Goal: Navigation & Orientation: Understand site structure

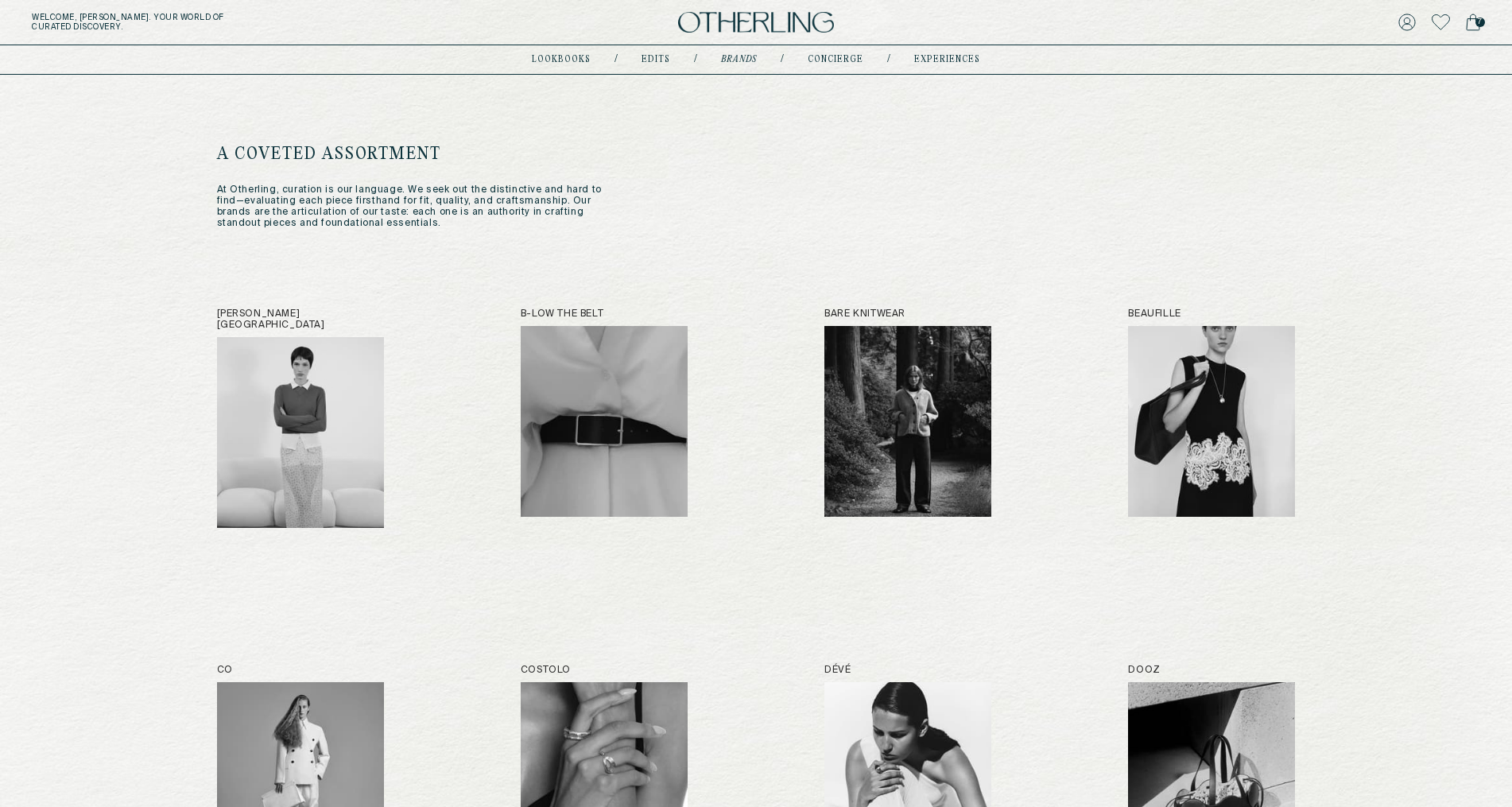
scroll to position [406, 0]
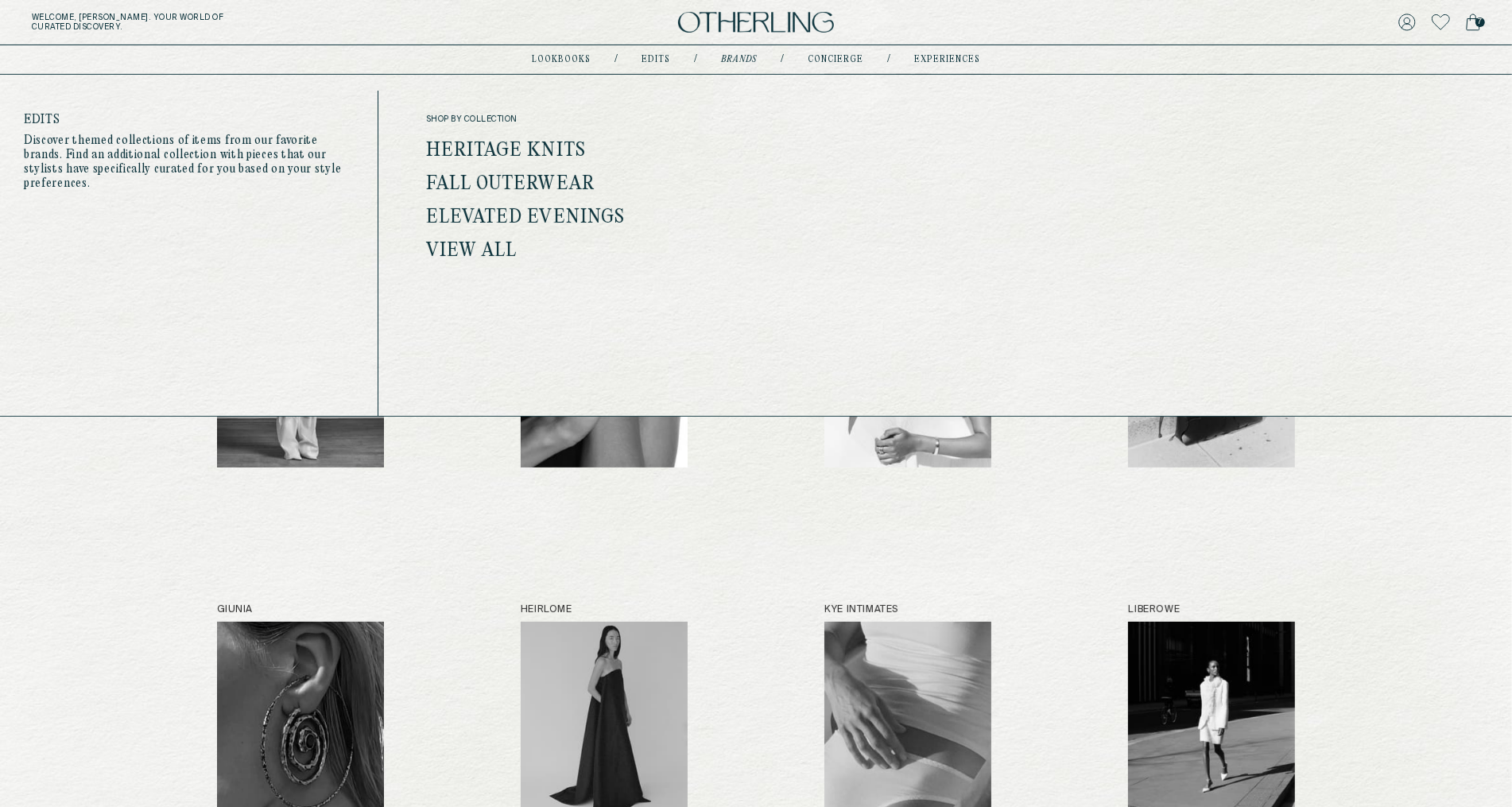
click at [652, 57] on link "Edits" at bounding box center [655, 60] width 28 height 8
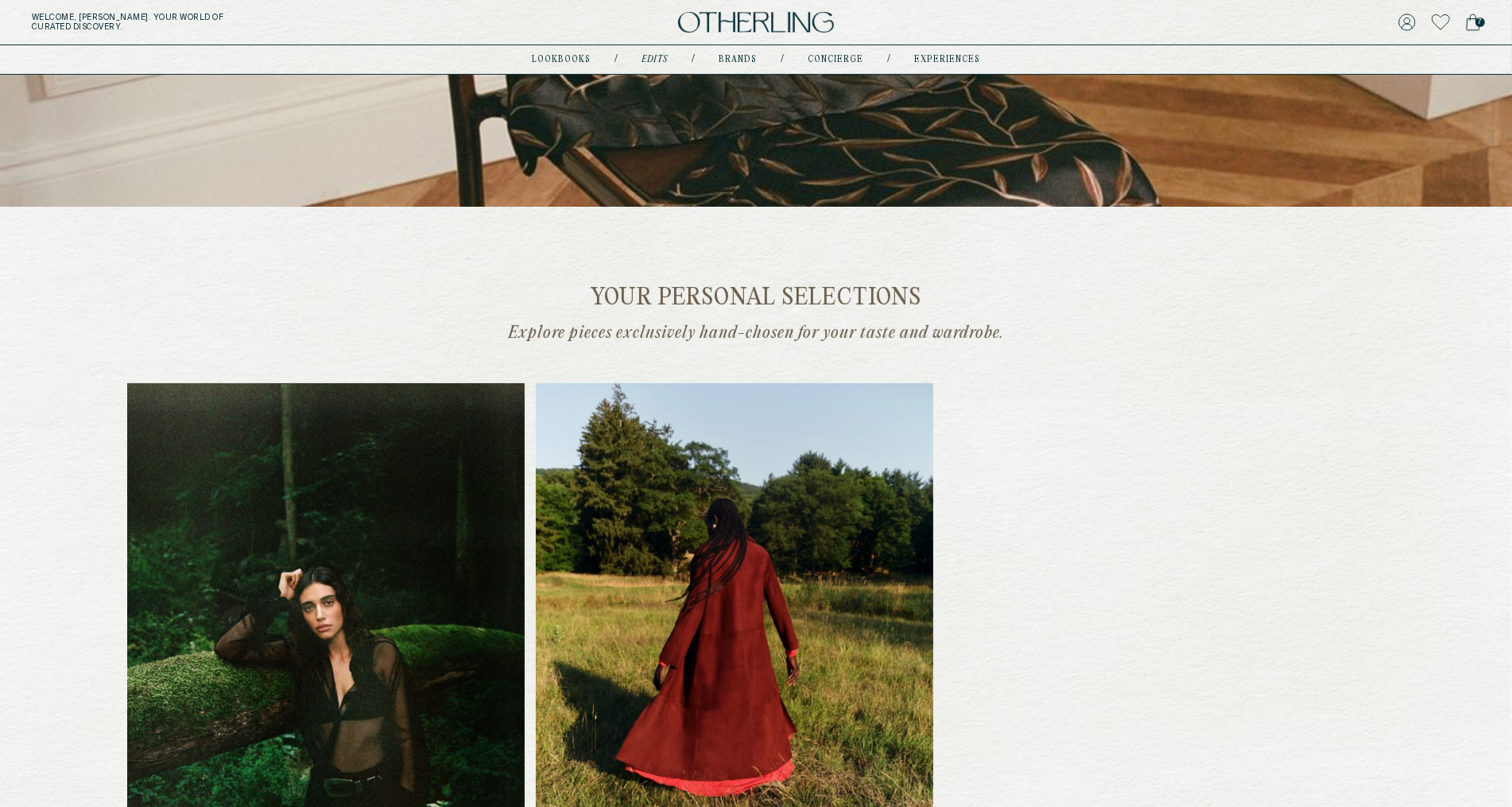
scroll to position [57, 0]
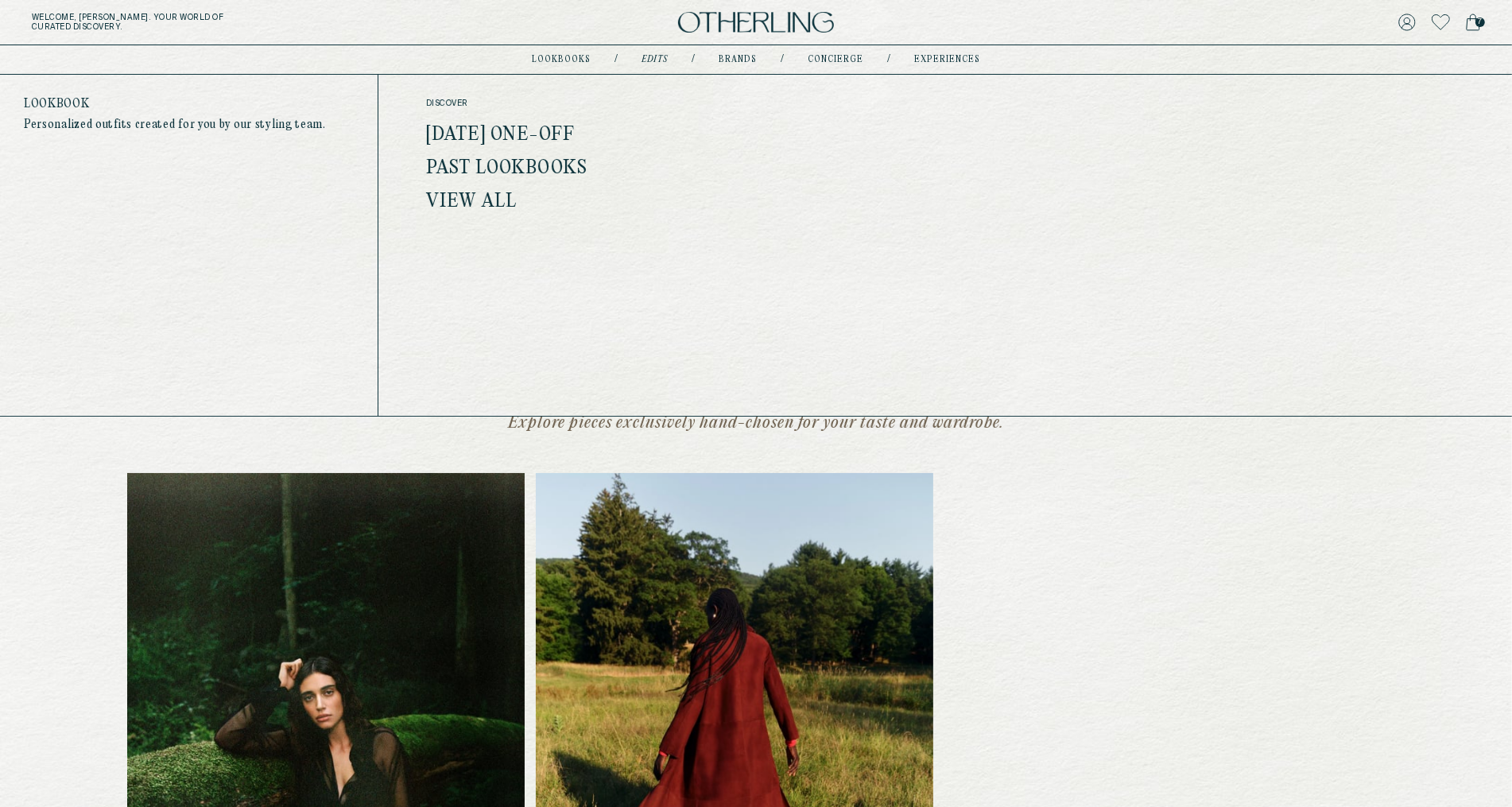
click at [582, 57] on link "lookbooks" at bounding box center [562, 60] width 59 height 8
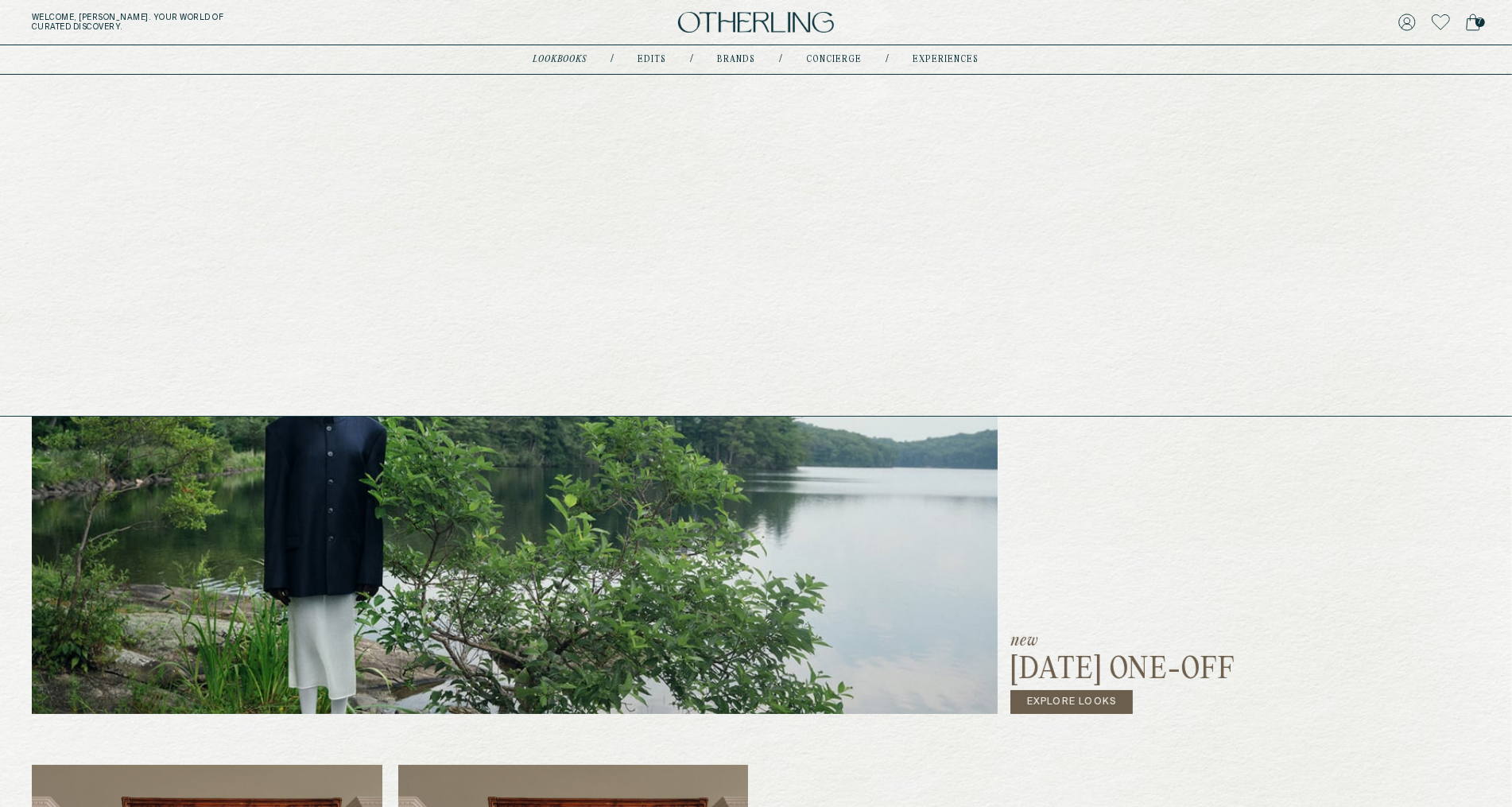
click at [655, 59] on link "Edits" at bounding box center [652, 60] width 28 height 8
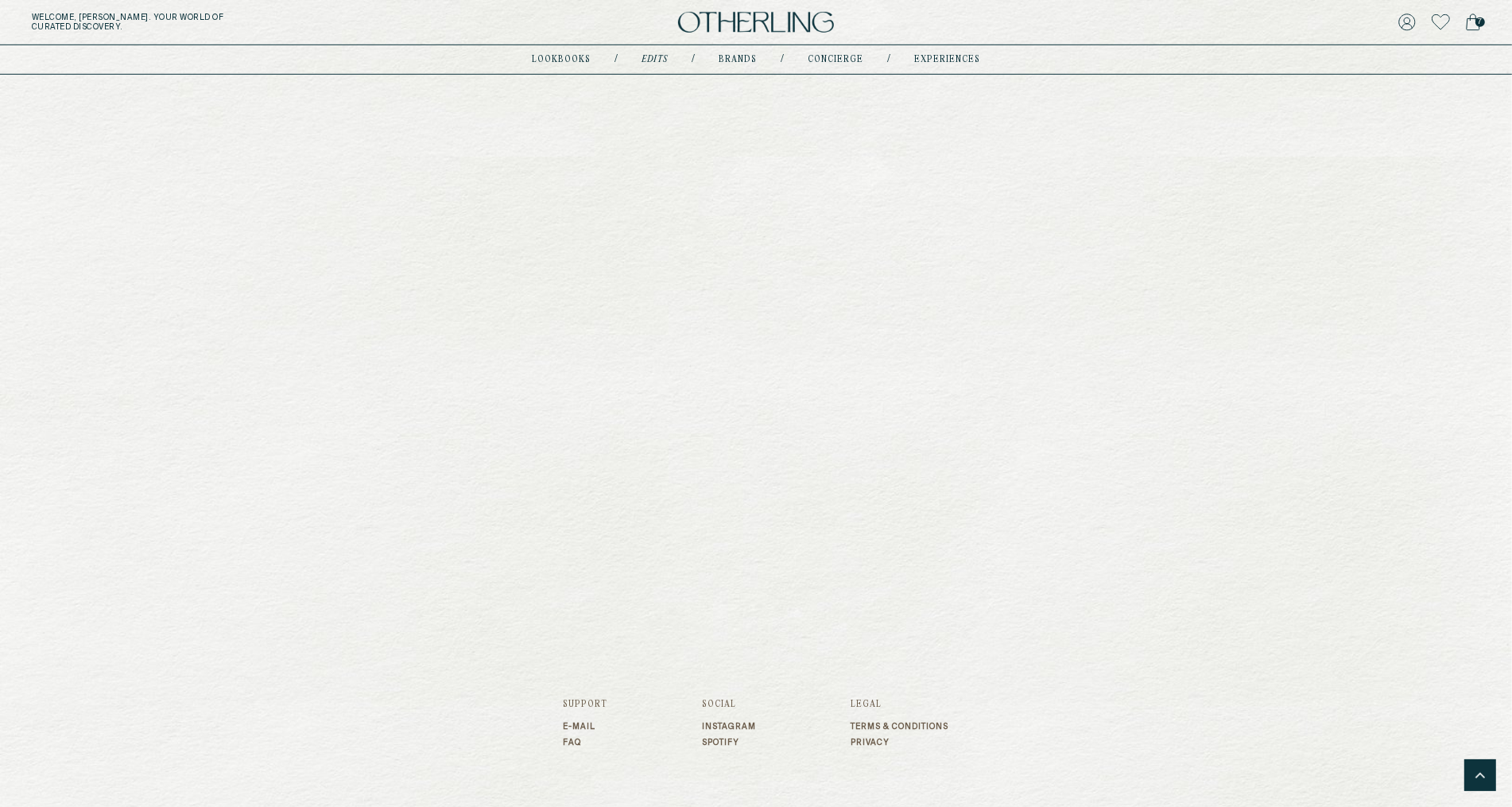
scroll to position [1217, 0]
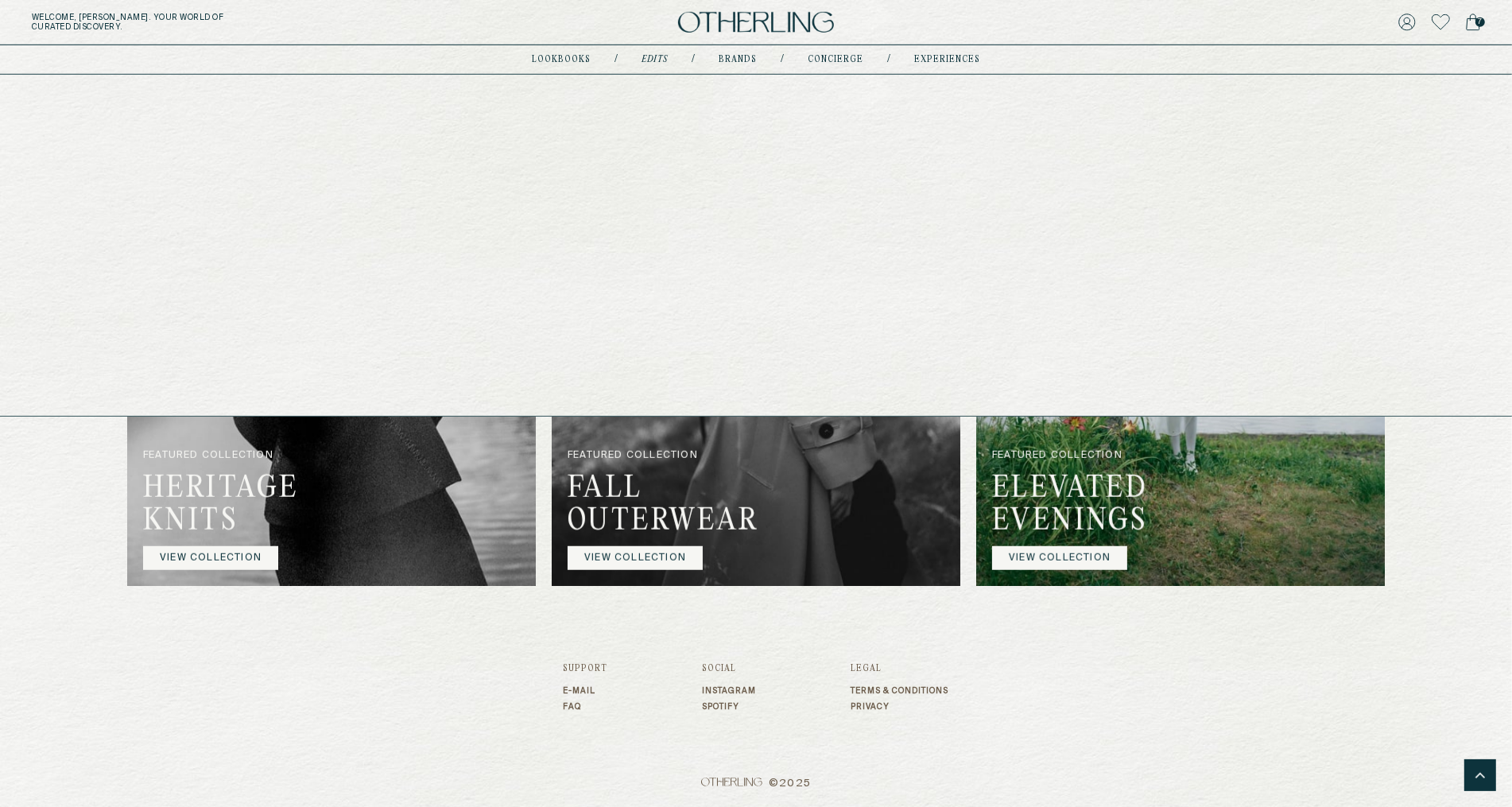
click at [742, 57] on link "Brands" at bounding box center [737, 60] width 38 height 8
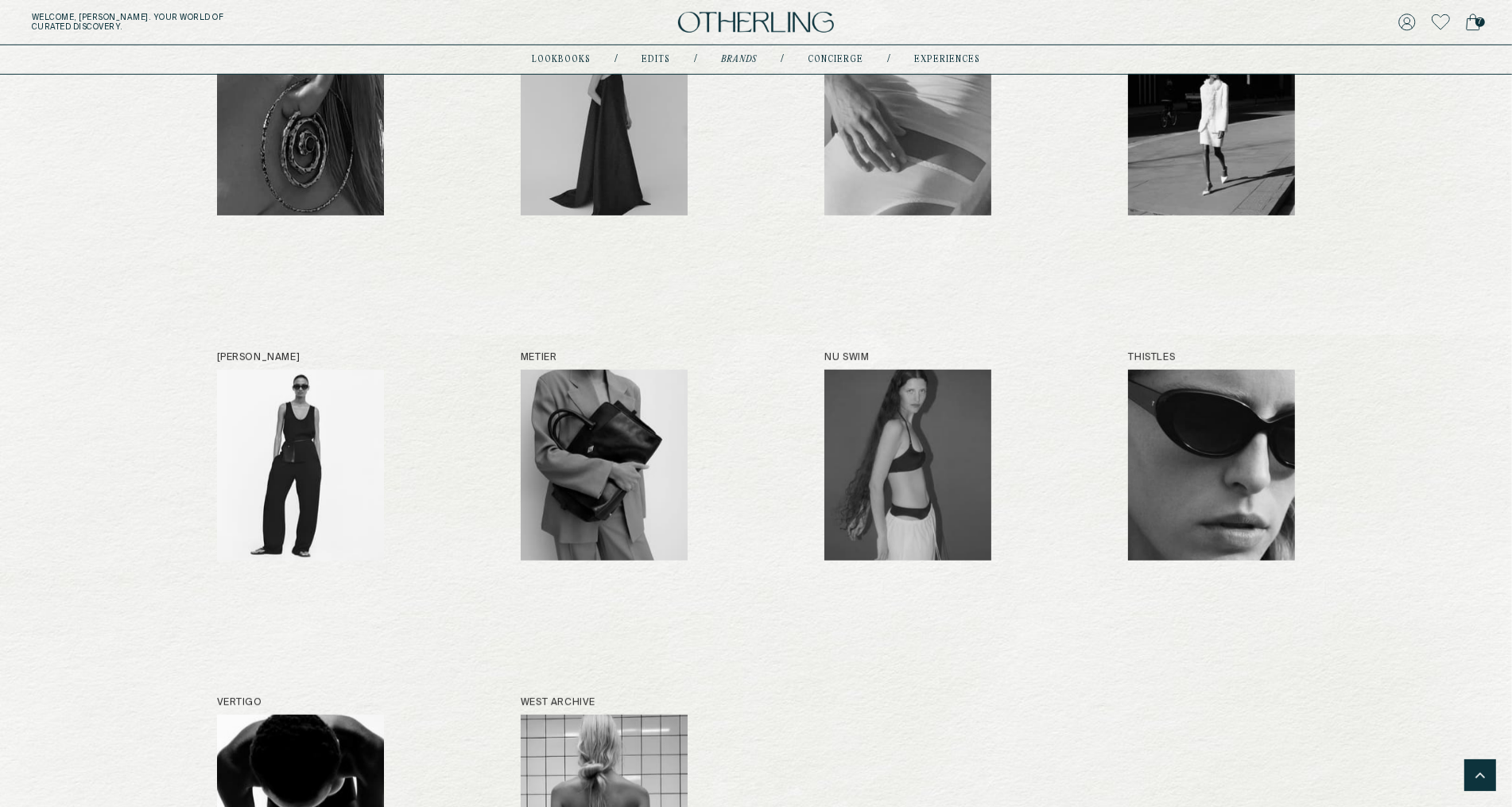
scroll to position [1030, 0]
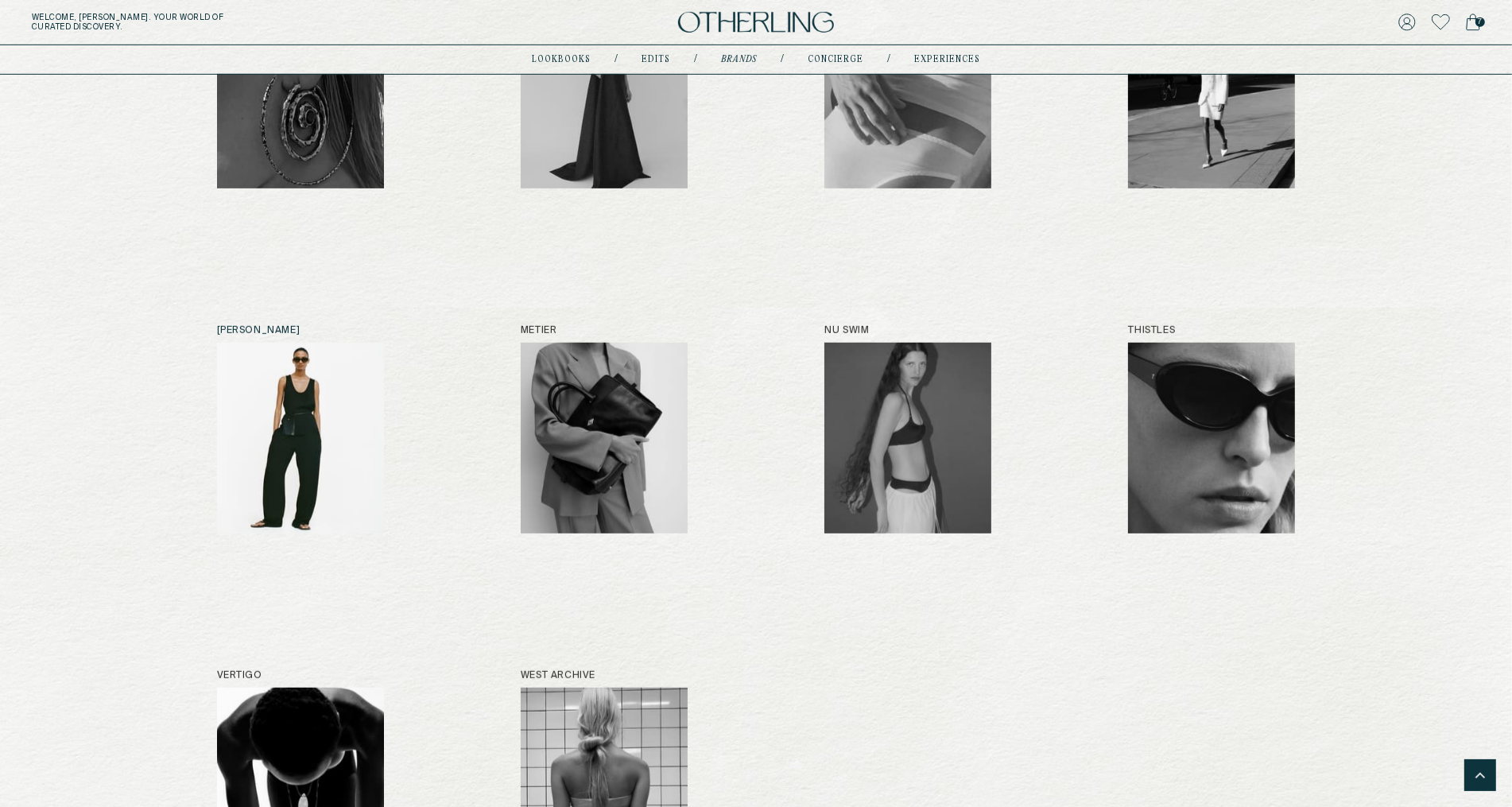
click at [299, 388] on img at bounding box center [300, 438] width 167 height 191
